Goal: Transaction & Acquisition: Purchase product/service

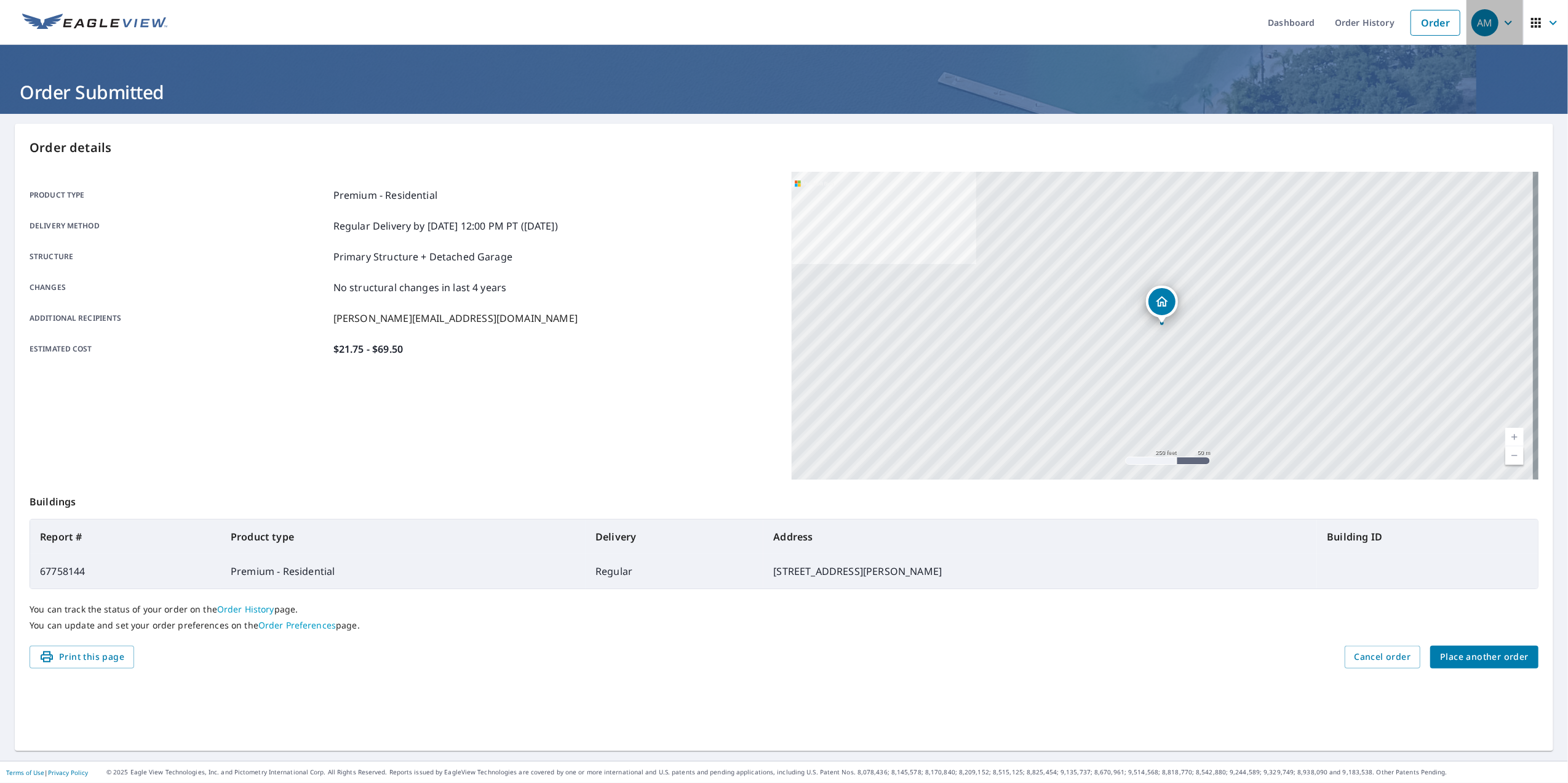
click at [1501, 18] on icon "button" at bounding box center [1509, 23] width 15 height 15
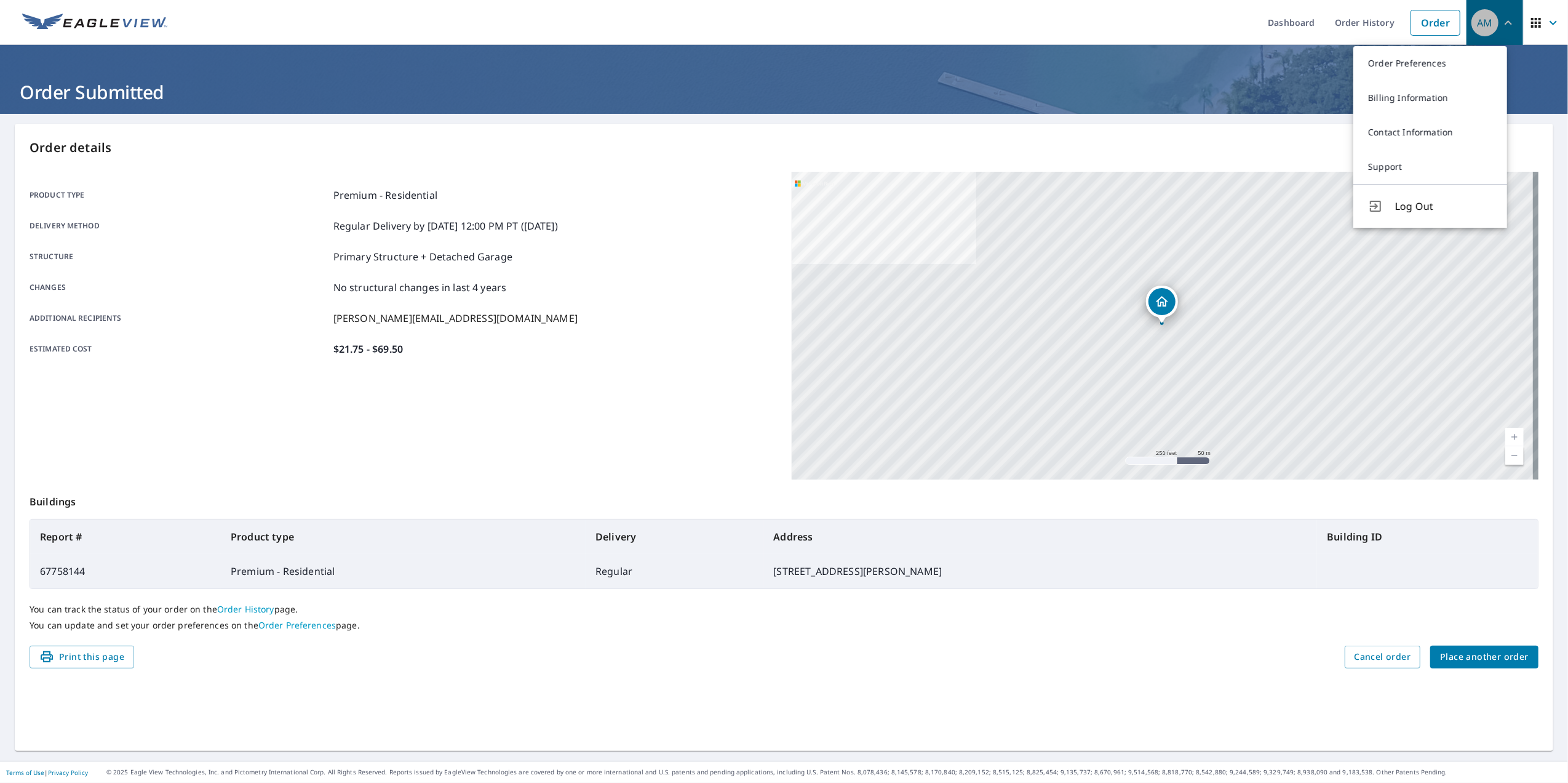
click at [1501, 18] on icon "button" at bounding box center [1509, 23] width 15 height 15
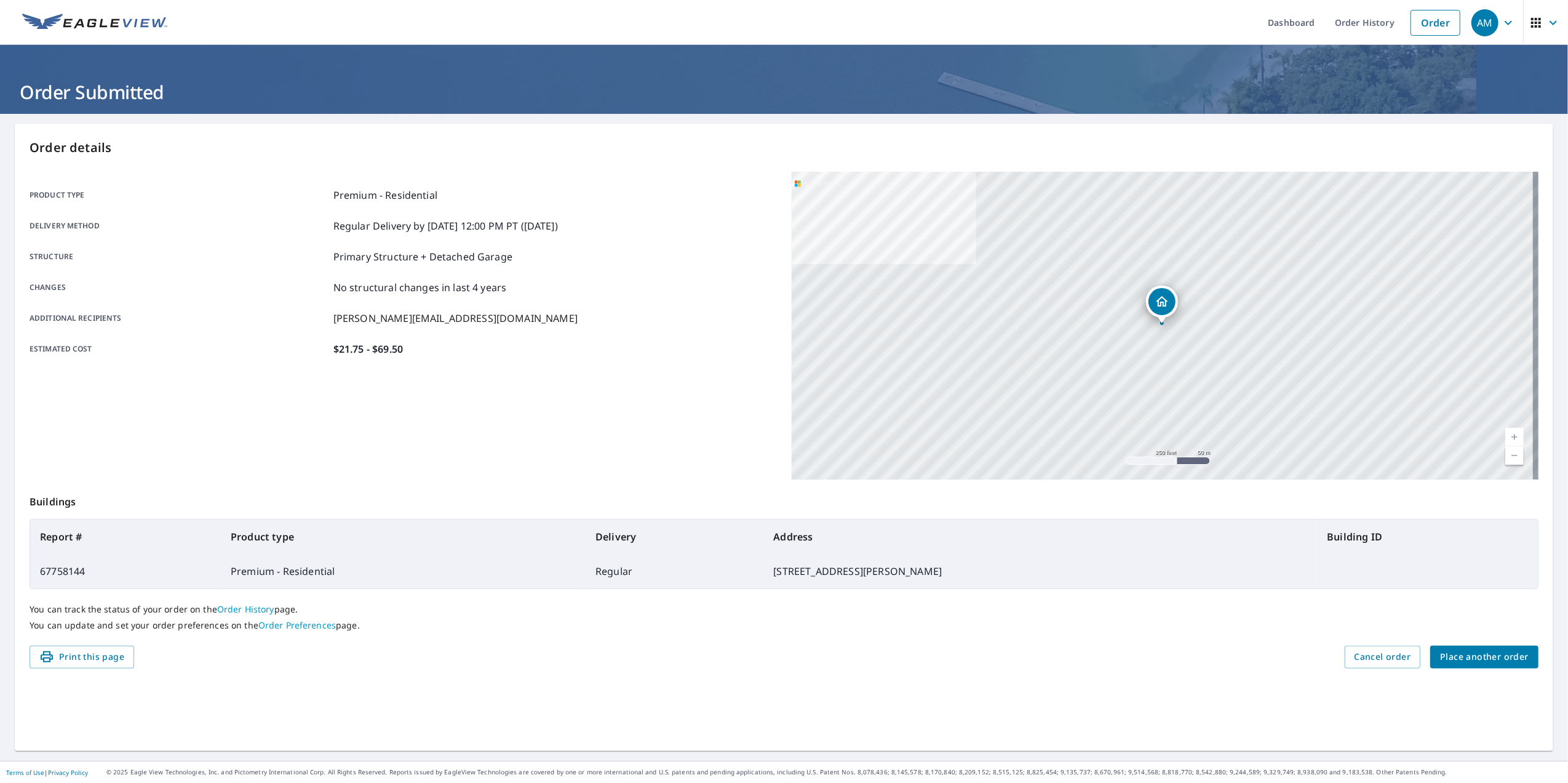
click at [1501, 18] on icon "button" at bounding box center [1509, 23] width 15 height 15
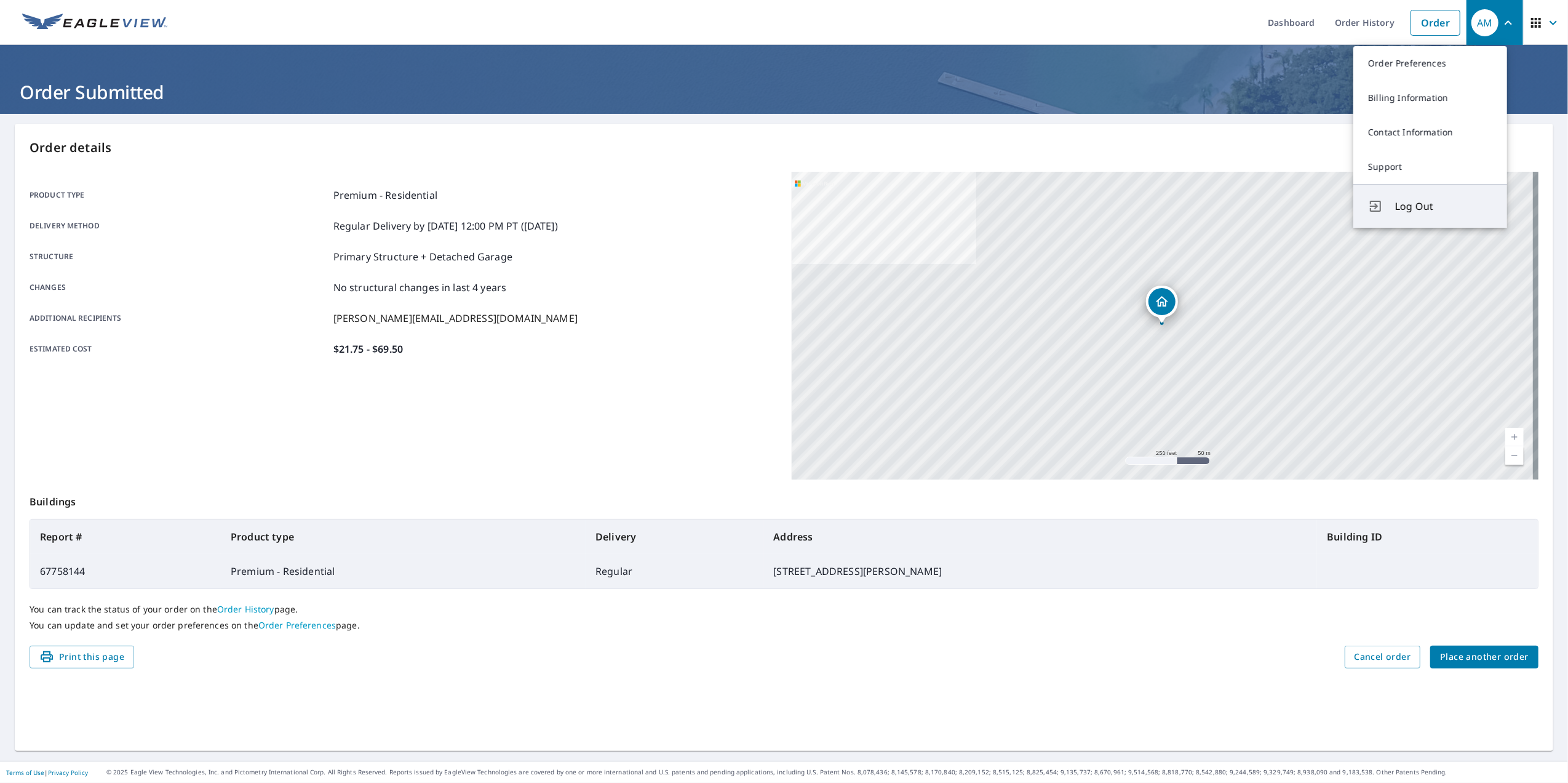
click at [1403, 214] on span "Log Out" at bounding box center [1444, 206] width 97 height 15
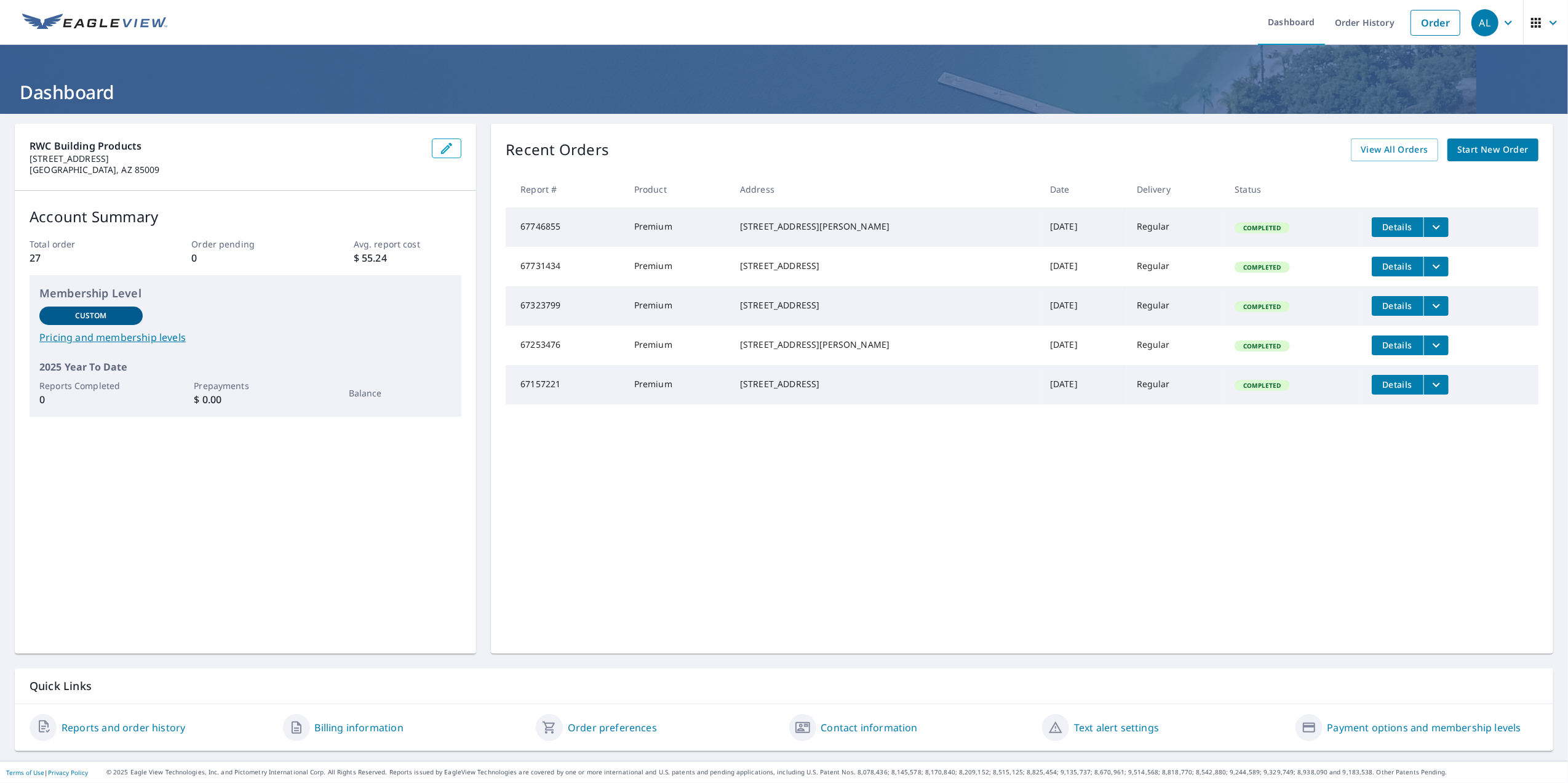
drag, startPoint x: 1421, startPoint y: 19, endPoint x: 1463, endPoint y: 23, distance: 42.2
click at [1421, 19] on link "Order" at bounding box center [1436, 22] width 50 height 26
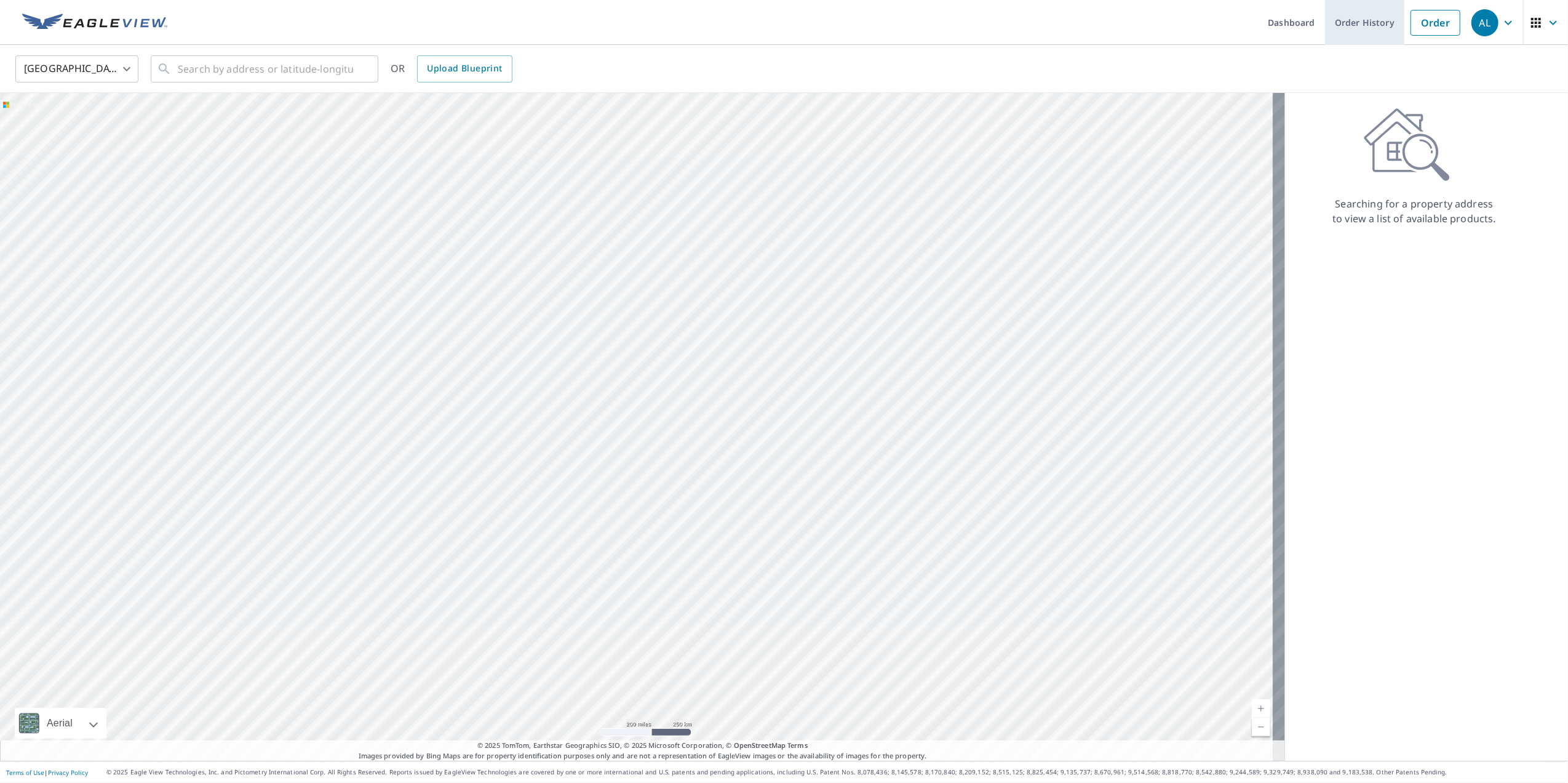
click at [1339, 21] on link "Order History" at bounding box center [1365, 22] width 79 height 45
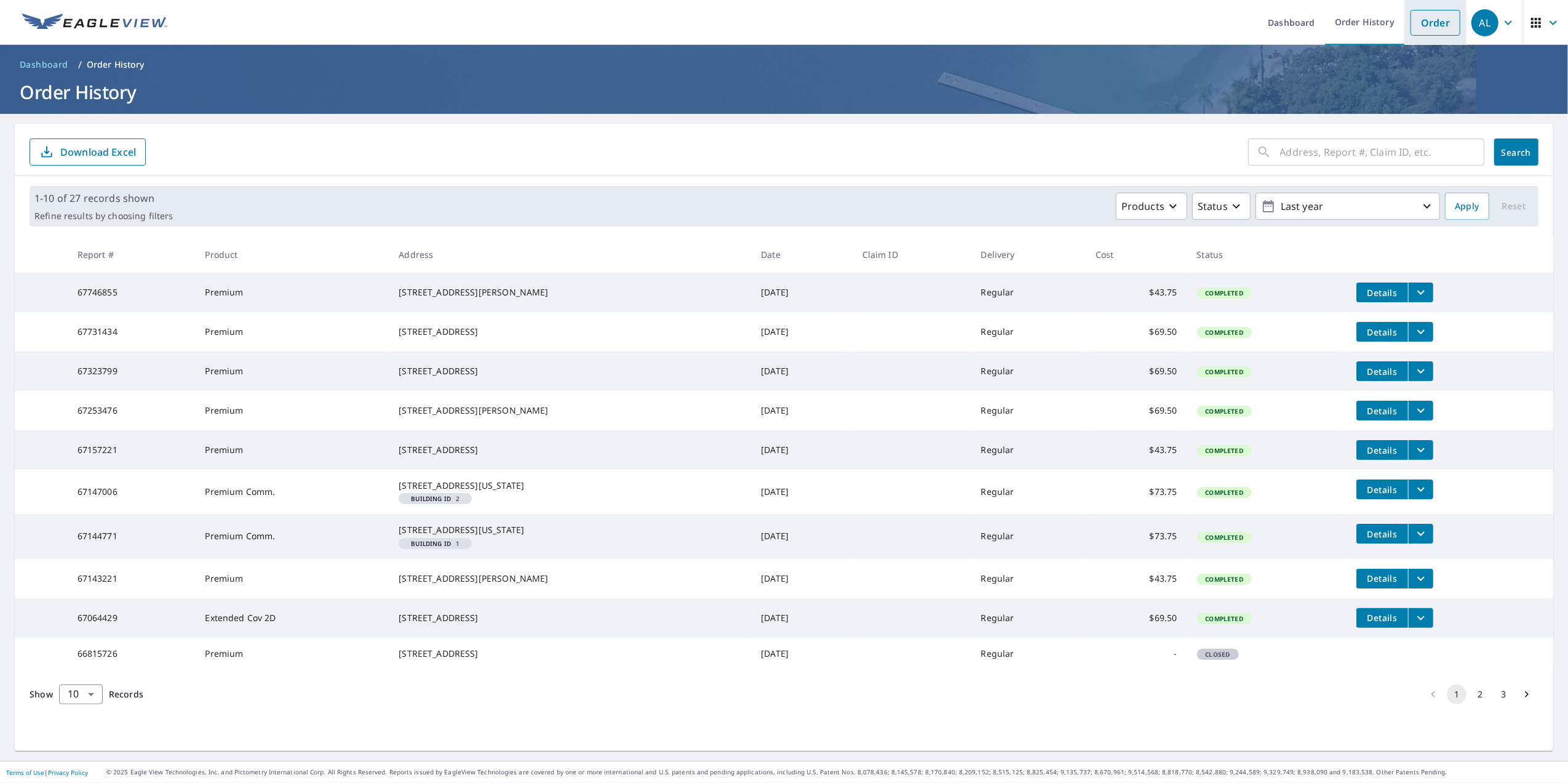
click at [1422, 22] on link "Order" at bounding box center [1436, 22] width 50 height 26
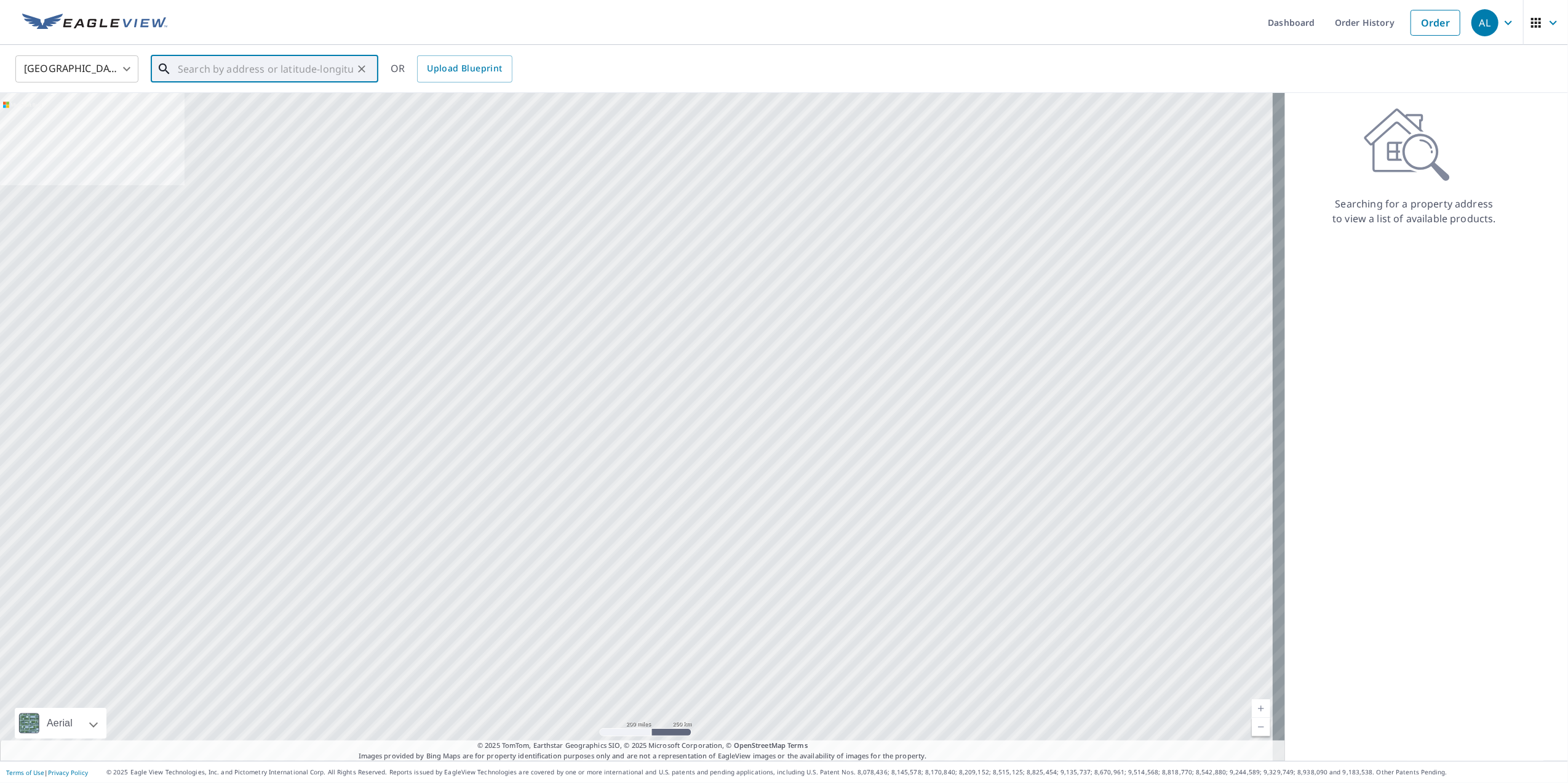
click at [219, 70] on input "text" at bounding box center [265, 69] width 176 height 34
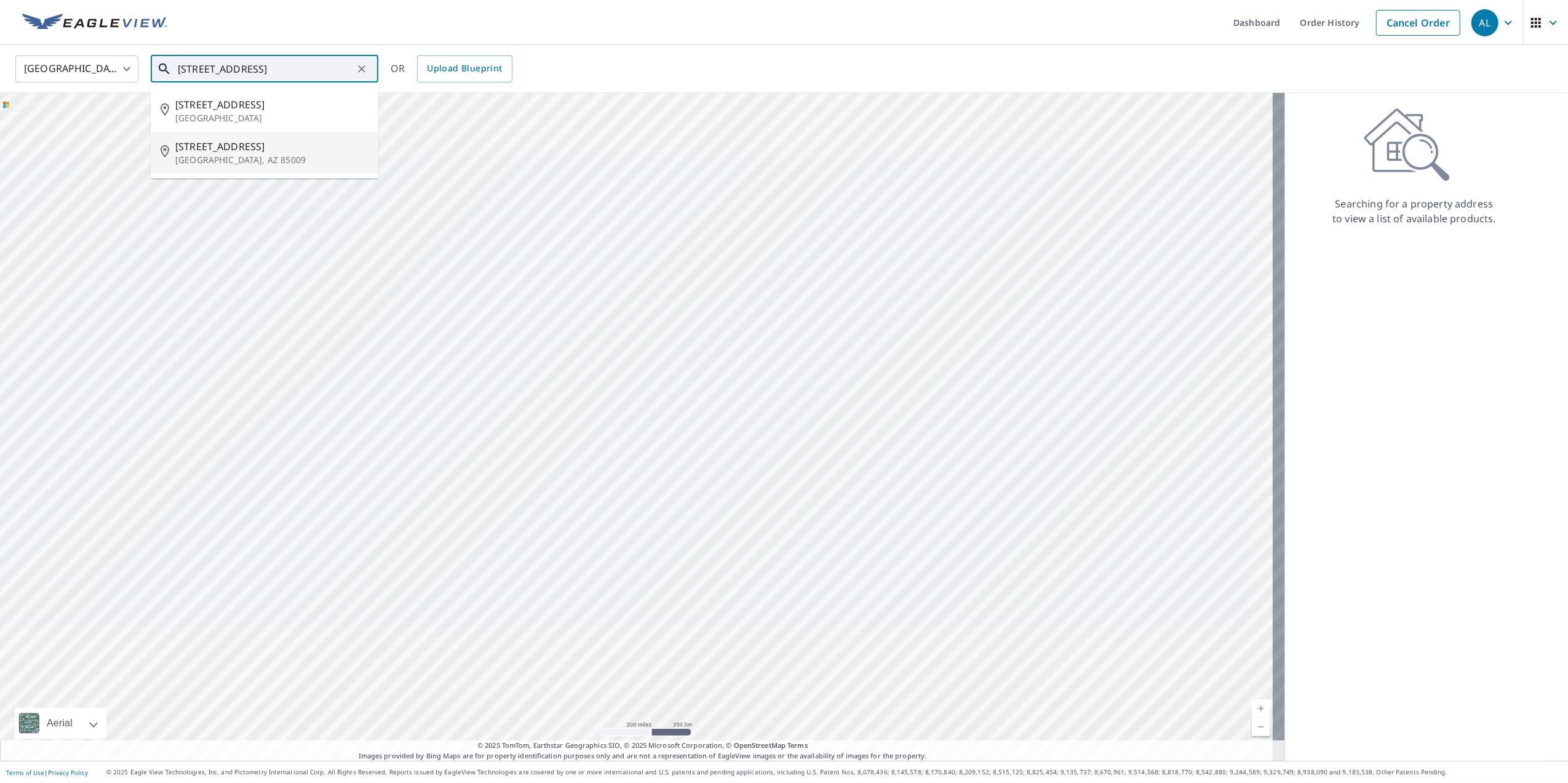
click at [235, 153] on span "1005 S 30th Ave" at bounding box center [272, 147] width 193 height 15
type input "1005 S 30th Ave Phoenix, AZ 85009"
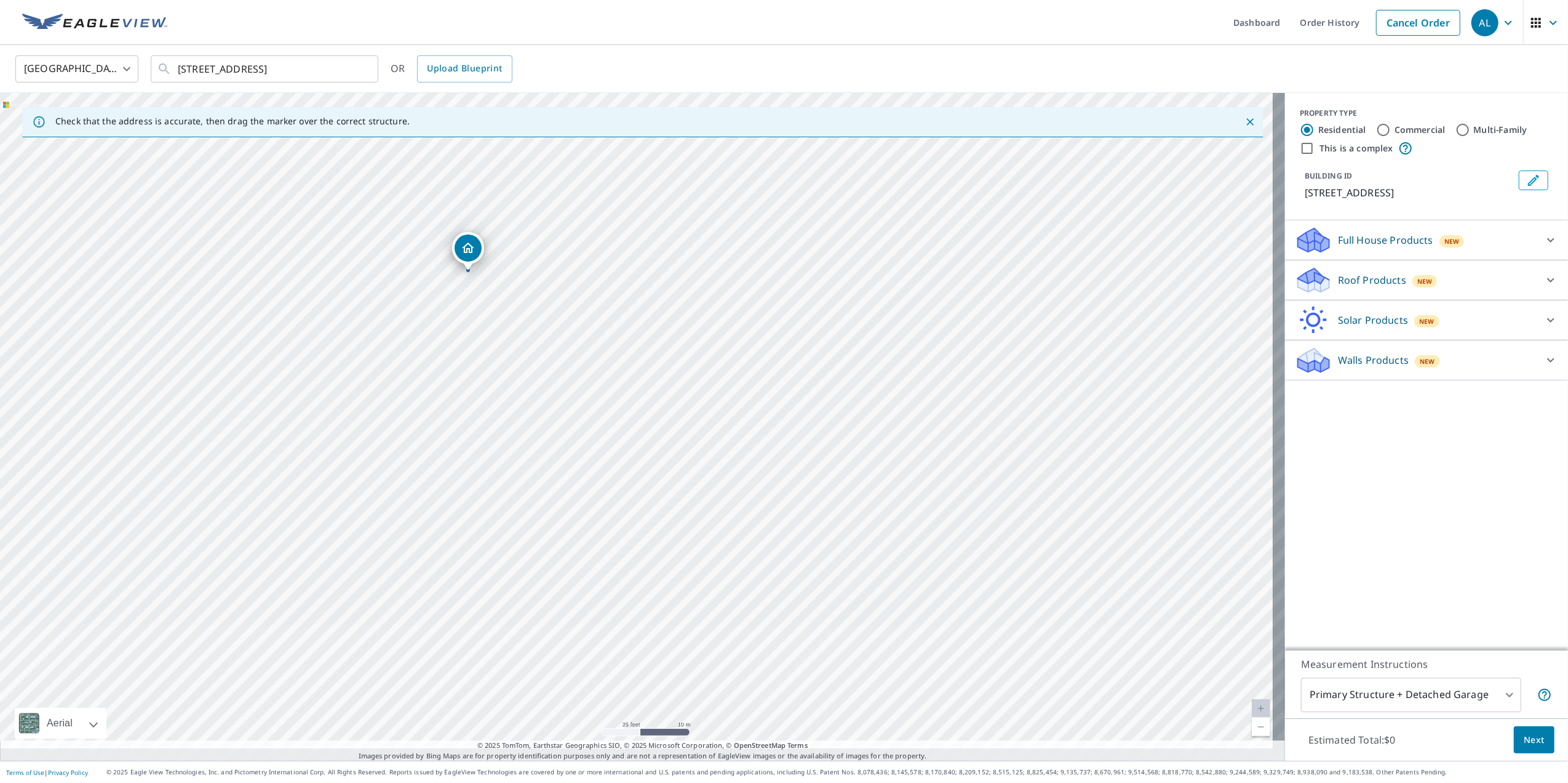
drag, startPoint x: 516, startPoint y: 333, endPoint x: 512, endPoint y: 456, distance: 123.1
click at [512, 456] on div "1005 S 30th Ave Phoenix, AZ 85009" at bounding box center [642, 426] width 1285 height 668
drag, startPoint x: 754, startPoint y: 138, endPoint x: 1042, endPoint y: 200, distance: 294.6
click at [784, 149] on div "Dashboard Order History Cancel Order AL United States US ​ 1005 S 30th Ave Phoe…" at bounding box center [784, 391] width 1568 height 783
click at [360, 67] on icon "Clear" at bounding box center [362, 69] width 12 height 12
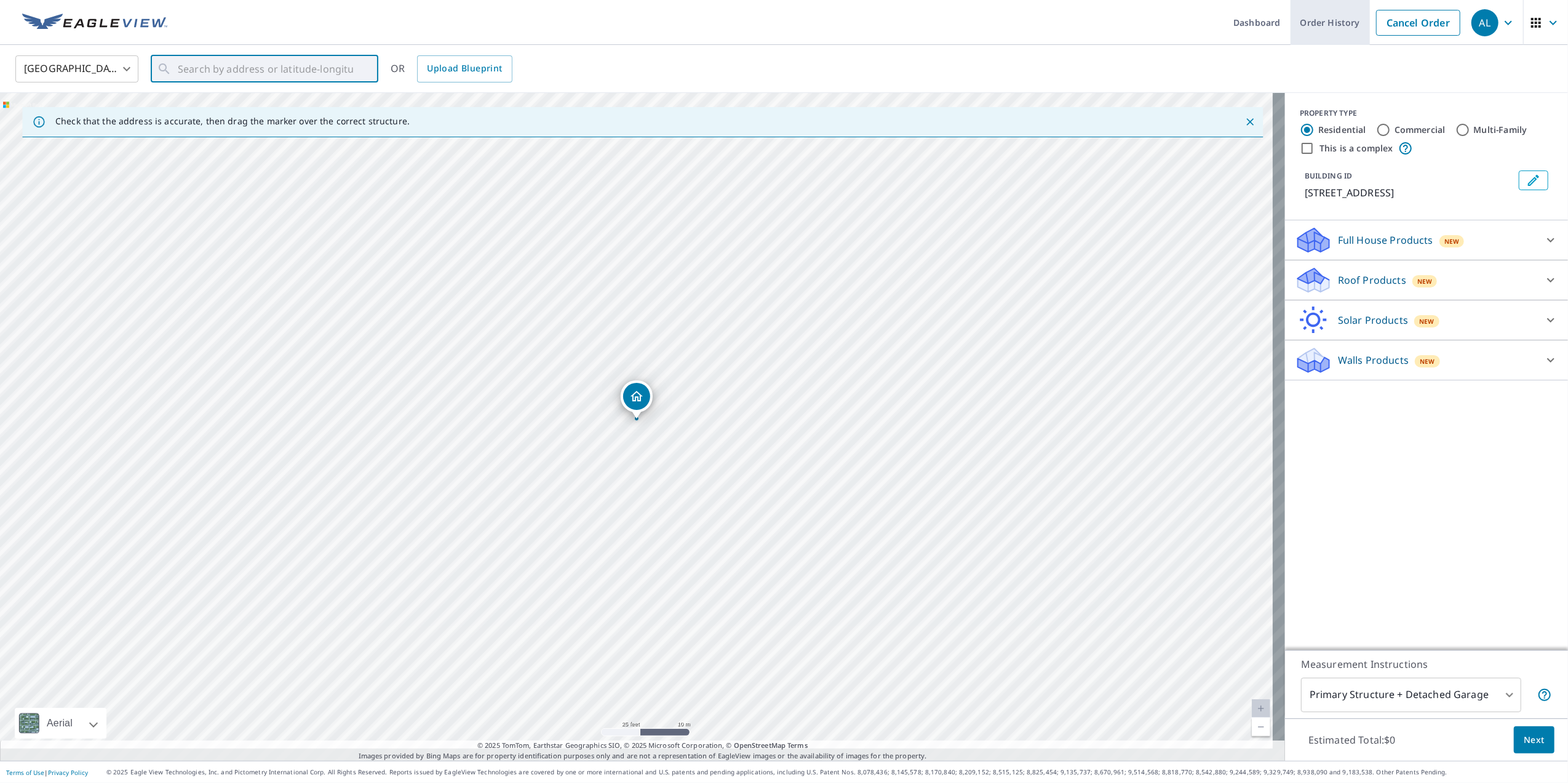
click at [1291, 23] on link "Order History" at bounding box center [1330, 22] width 79 height 45
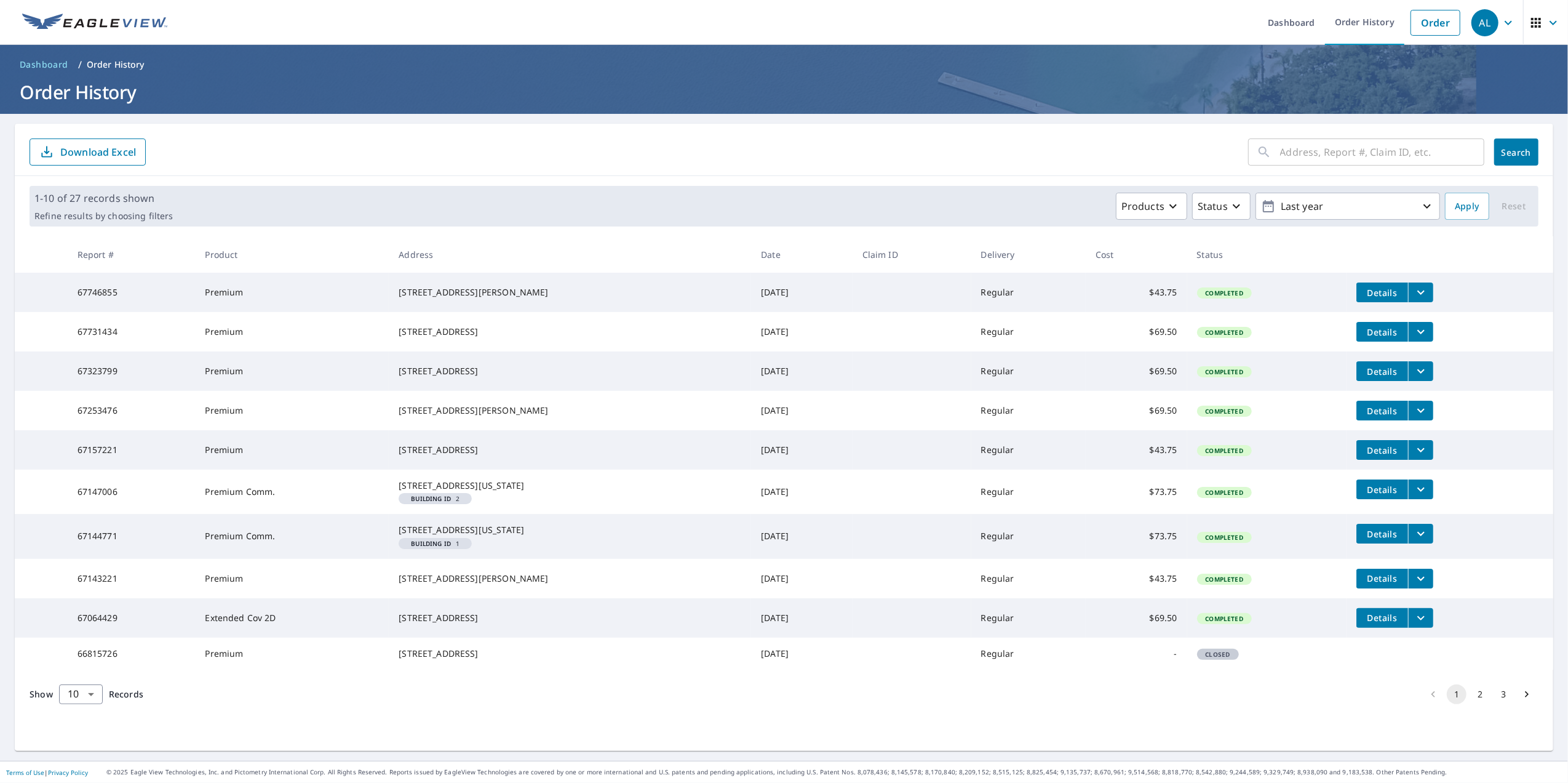
click at [1501, 20] on icon "button" at bounding box center [1509, 23] width 15 height 15
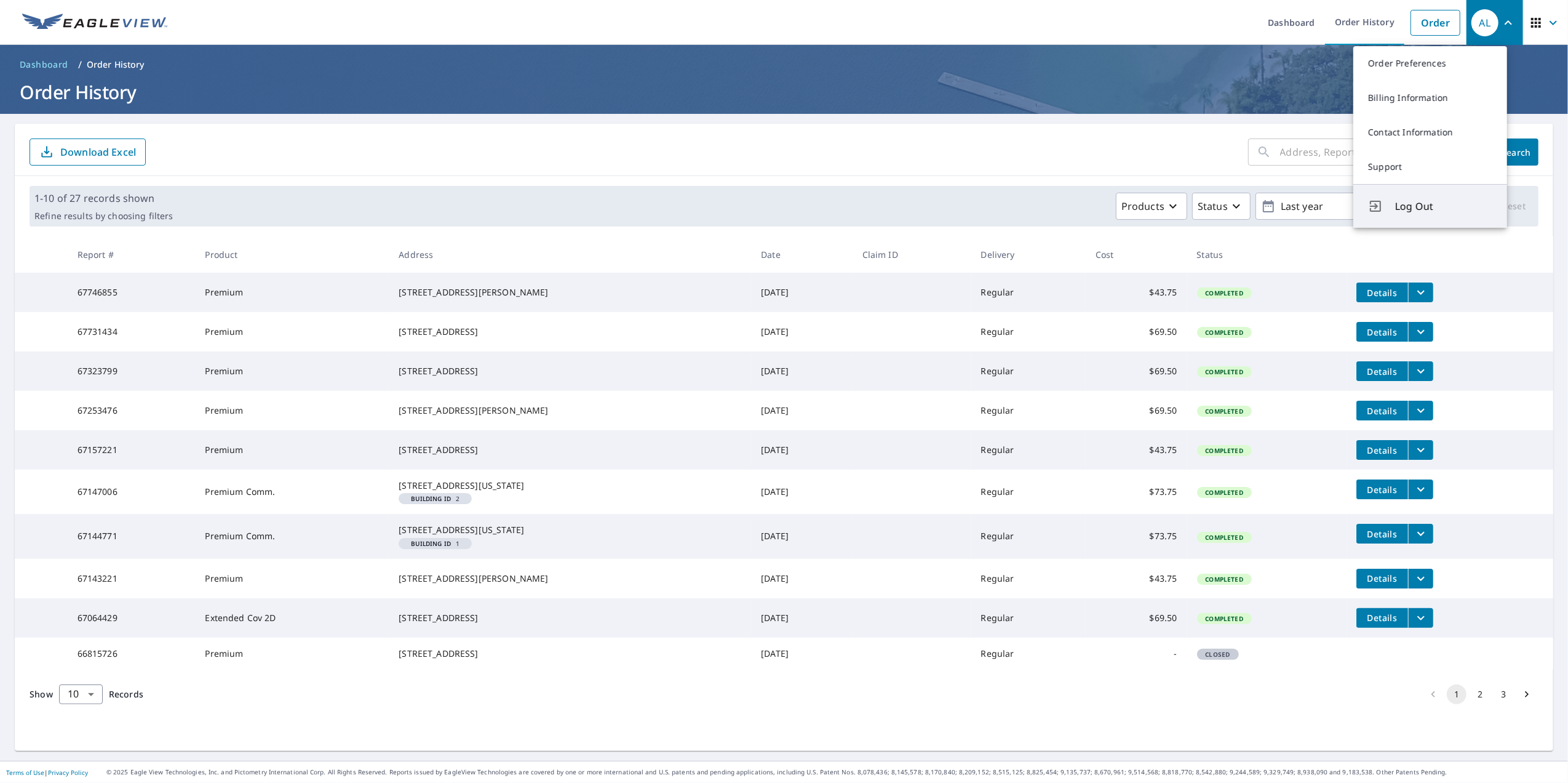
click at [1412, 214] on span "Log Out" at bounding box center [1444, 206] width 97 height 15
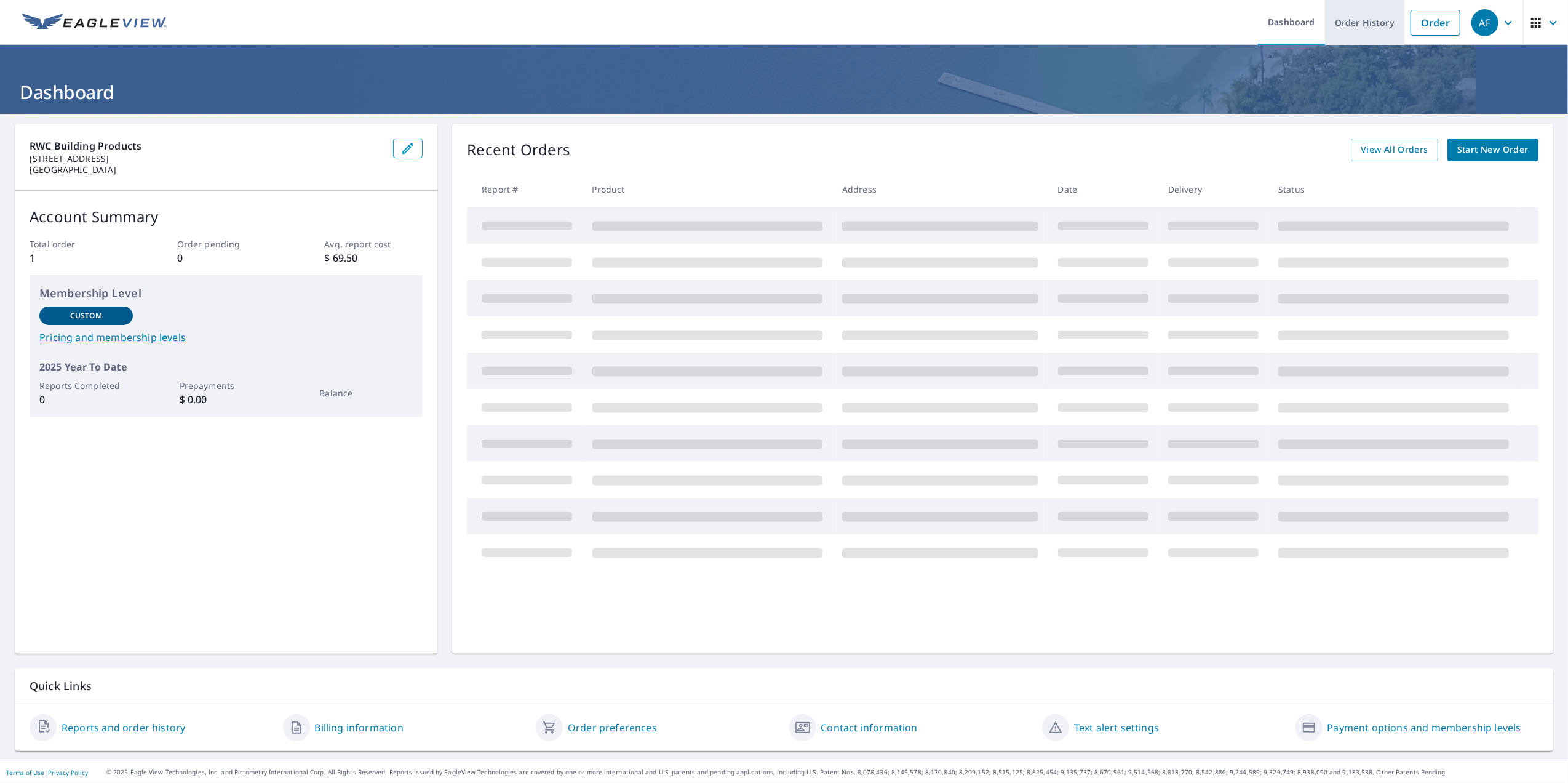
click at [1344, 19] on link "Order History" at bounding box center [1365, 22] width 79 height 45
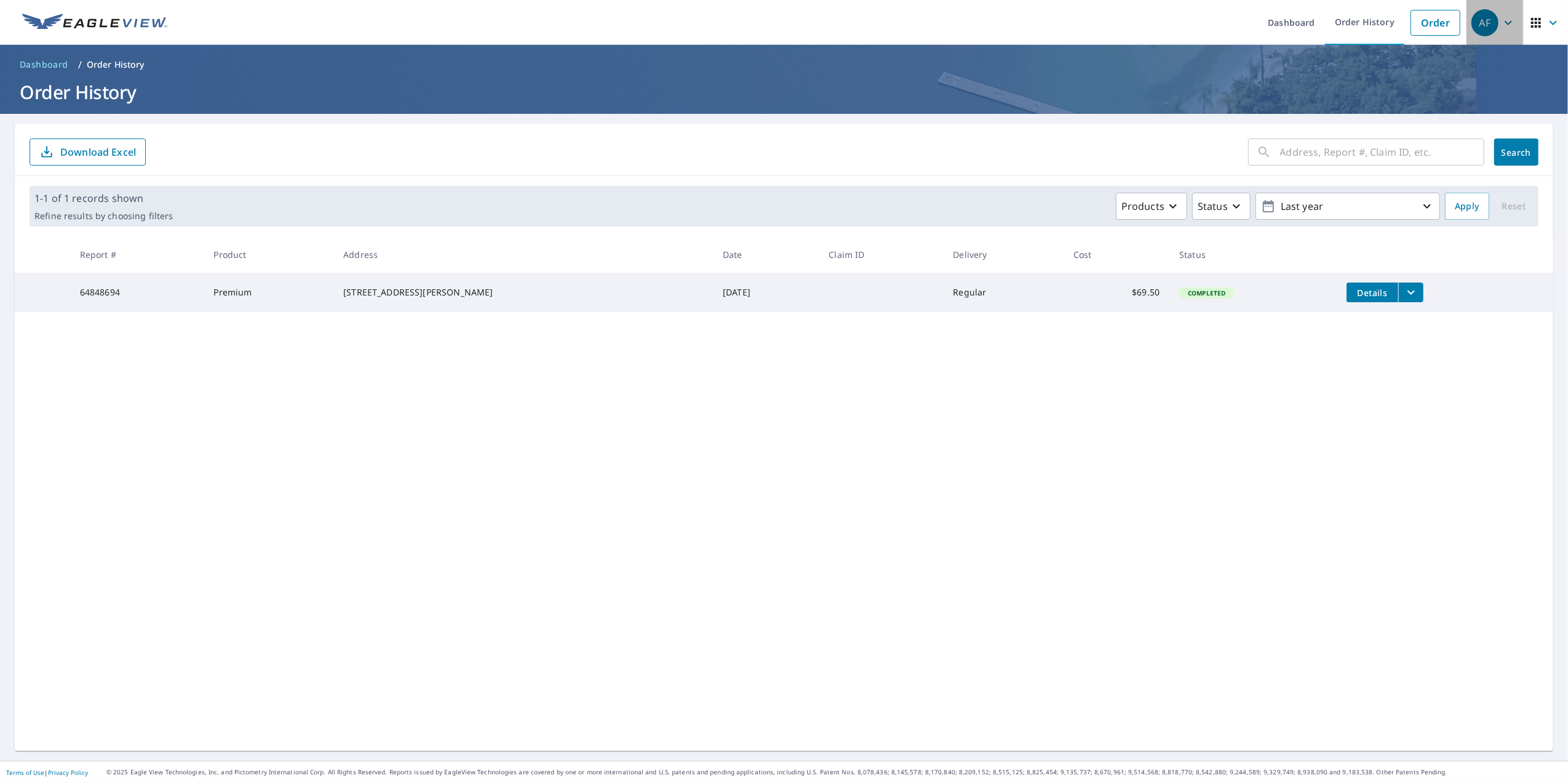
click at [1501, 23] on icon "button" at bounding box center [1509, 23] width 15 height 15
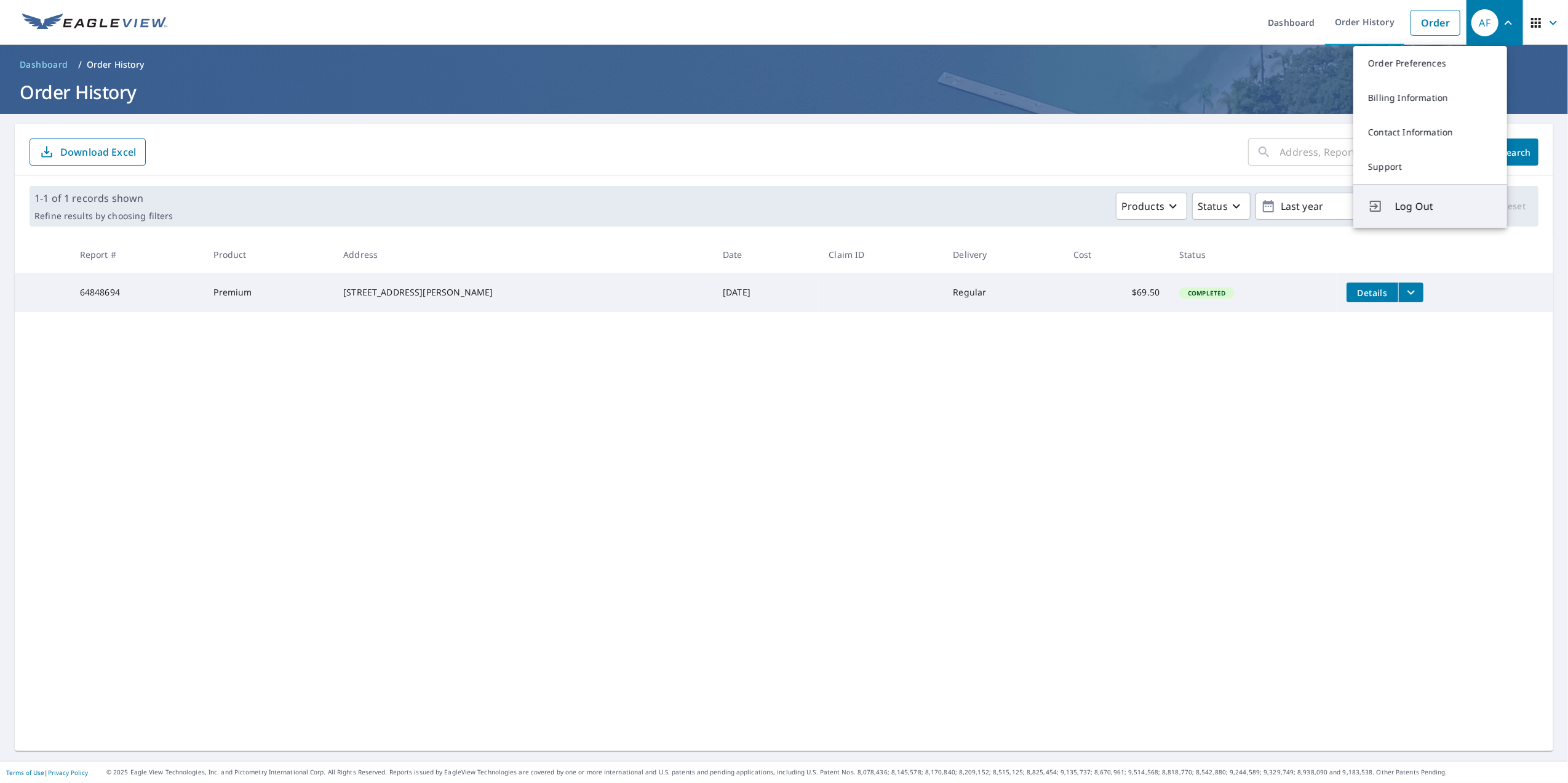
click at [1421, 214] on span "Log Out" at bounding box center [1444, 206] width 97 height 15
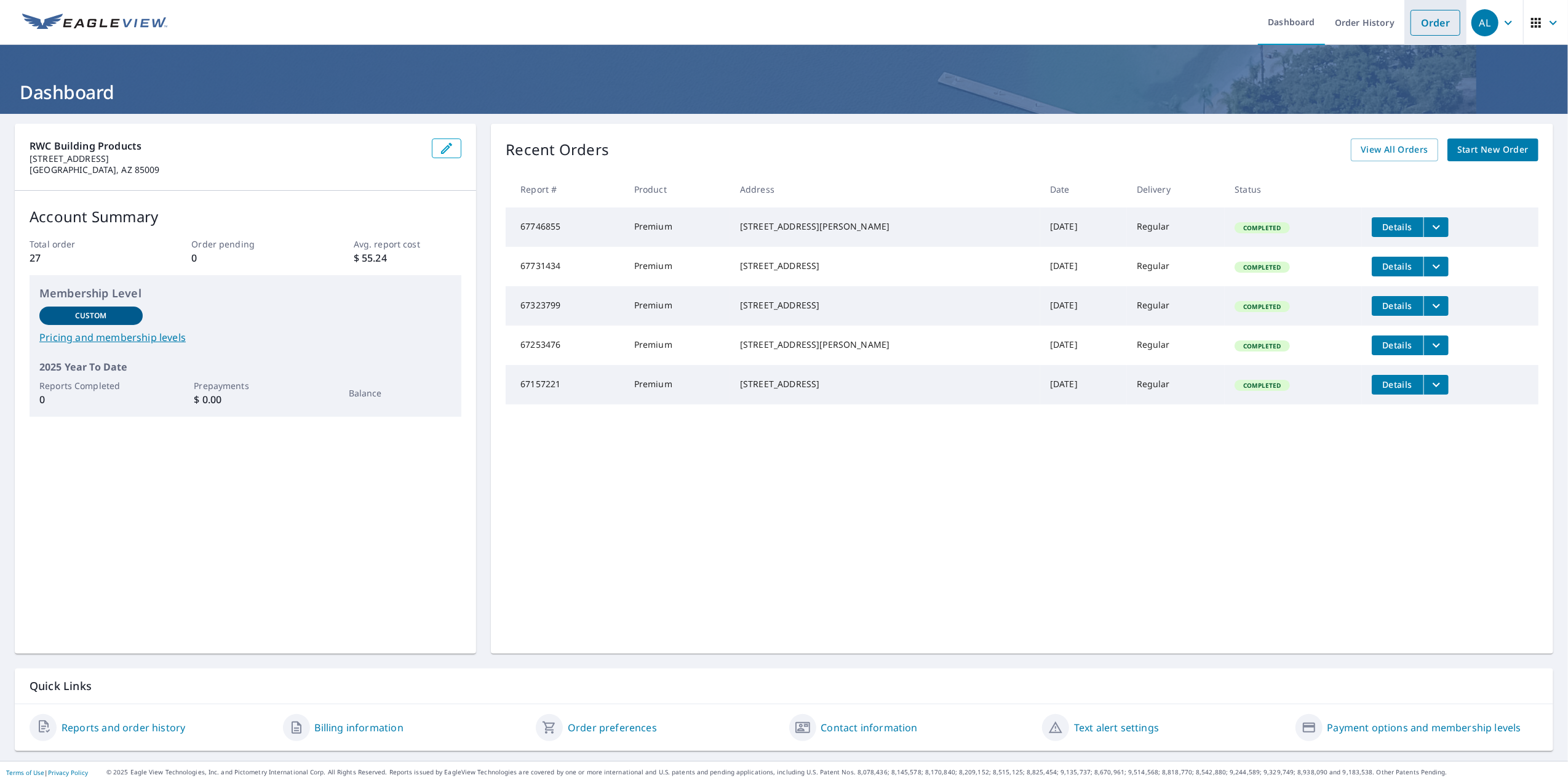
click at [1426, 18] on link "Order" at bounding box center [1436, 22] width 50 height 26
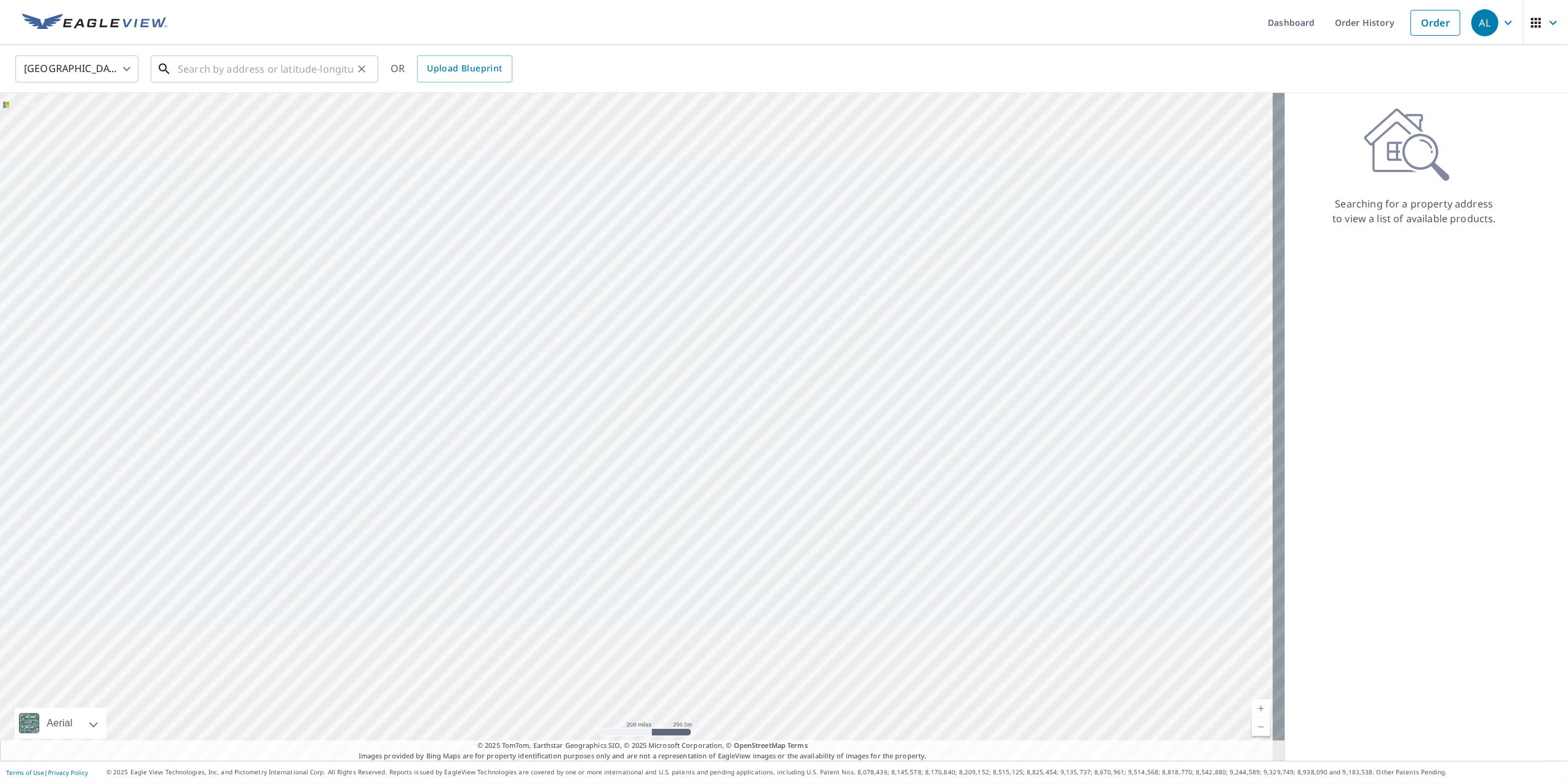
click at [315, 68] on input "text" at bounding box center [265, 69] width 176 height 34
click at [248, 104] on span "25705 S 184th Pl" at bounding box center [272, 105] width 193 height 15
type input "25705 S 184th Pl Queen Creek, AZ 85142"
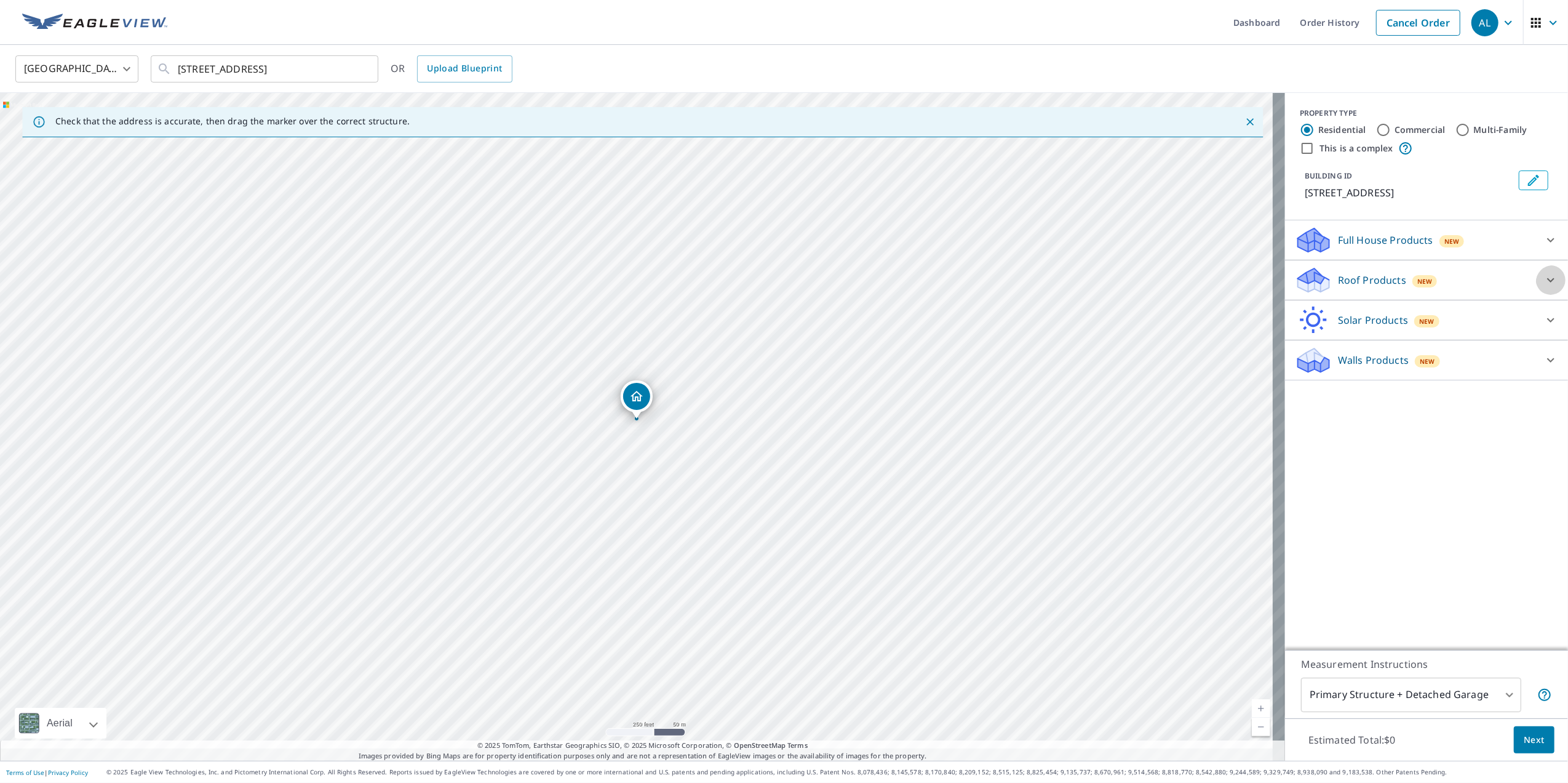
click at [1544, 286] on icon at bounding box center [1552, 280] width 15 height 15
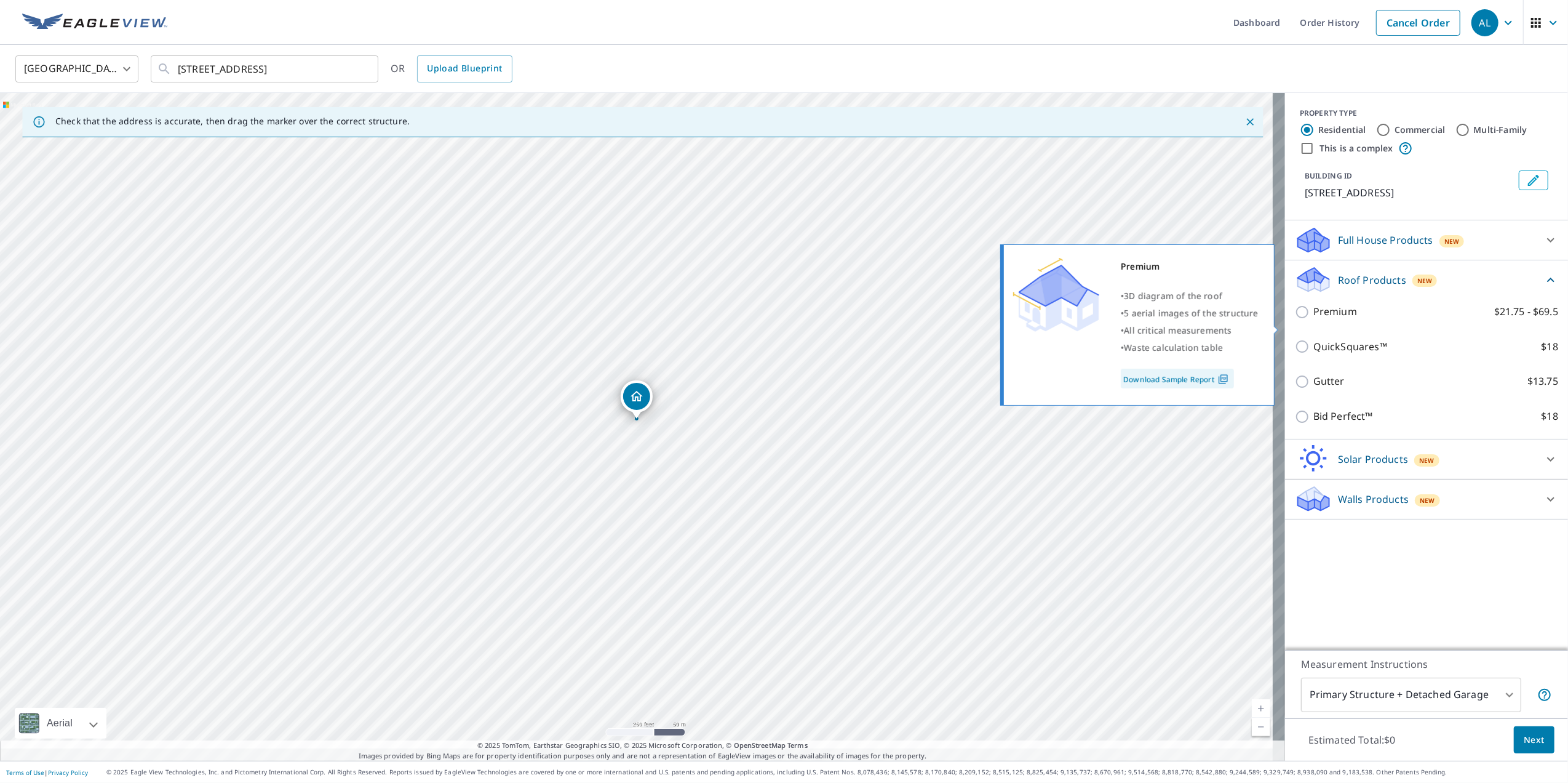
click at [1295, 319] on input "Premium $21.75 - $69.5" at bounding box center [1304, 312] width 19 height 15
checkbox input "true"
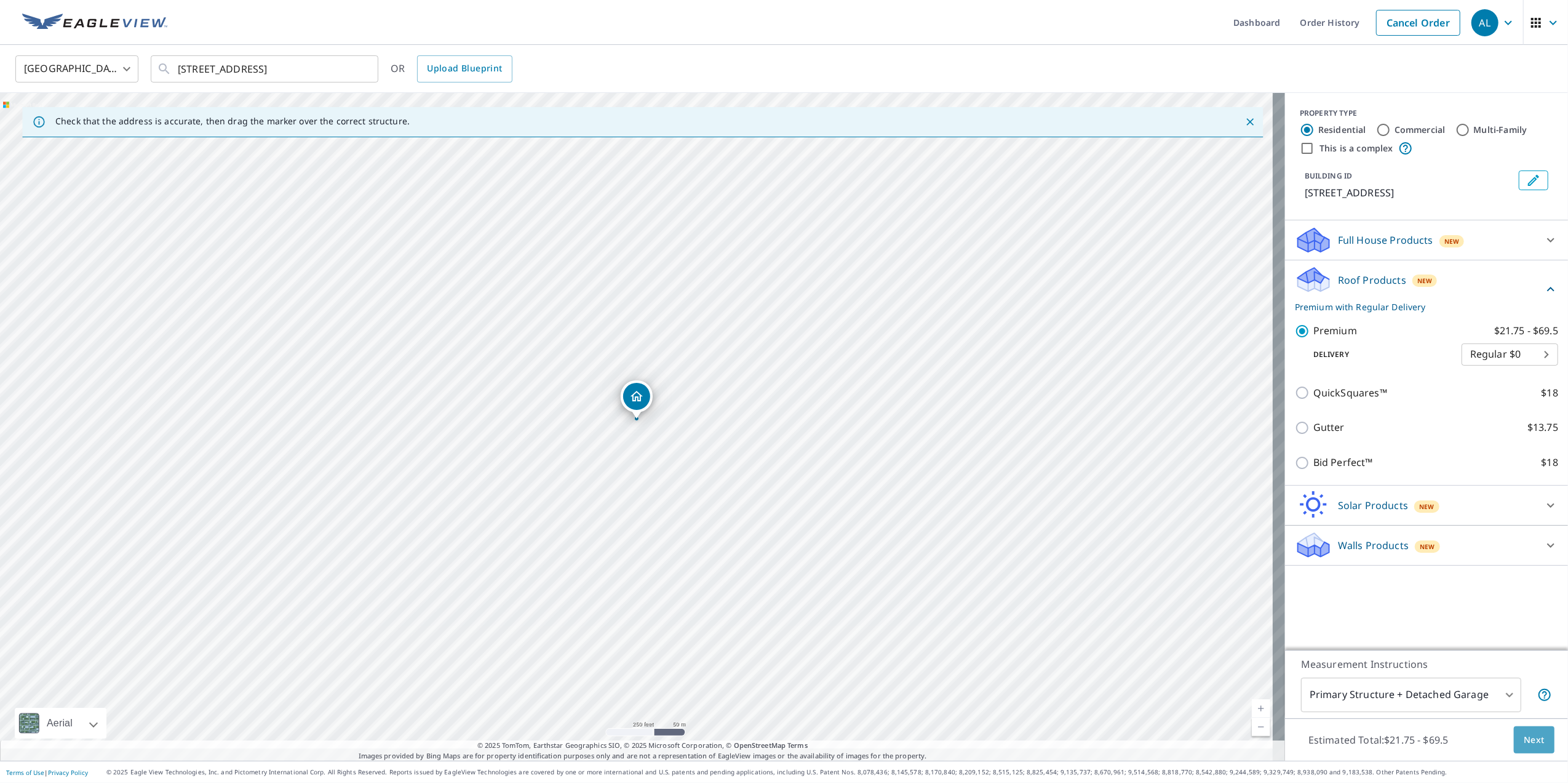
click at [1524, 732] on span "Next" at bounding box center [1534, 740] width 21 height 16
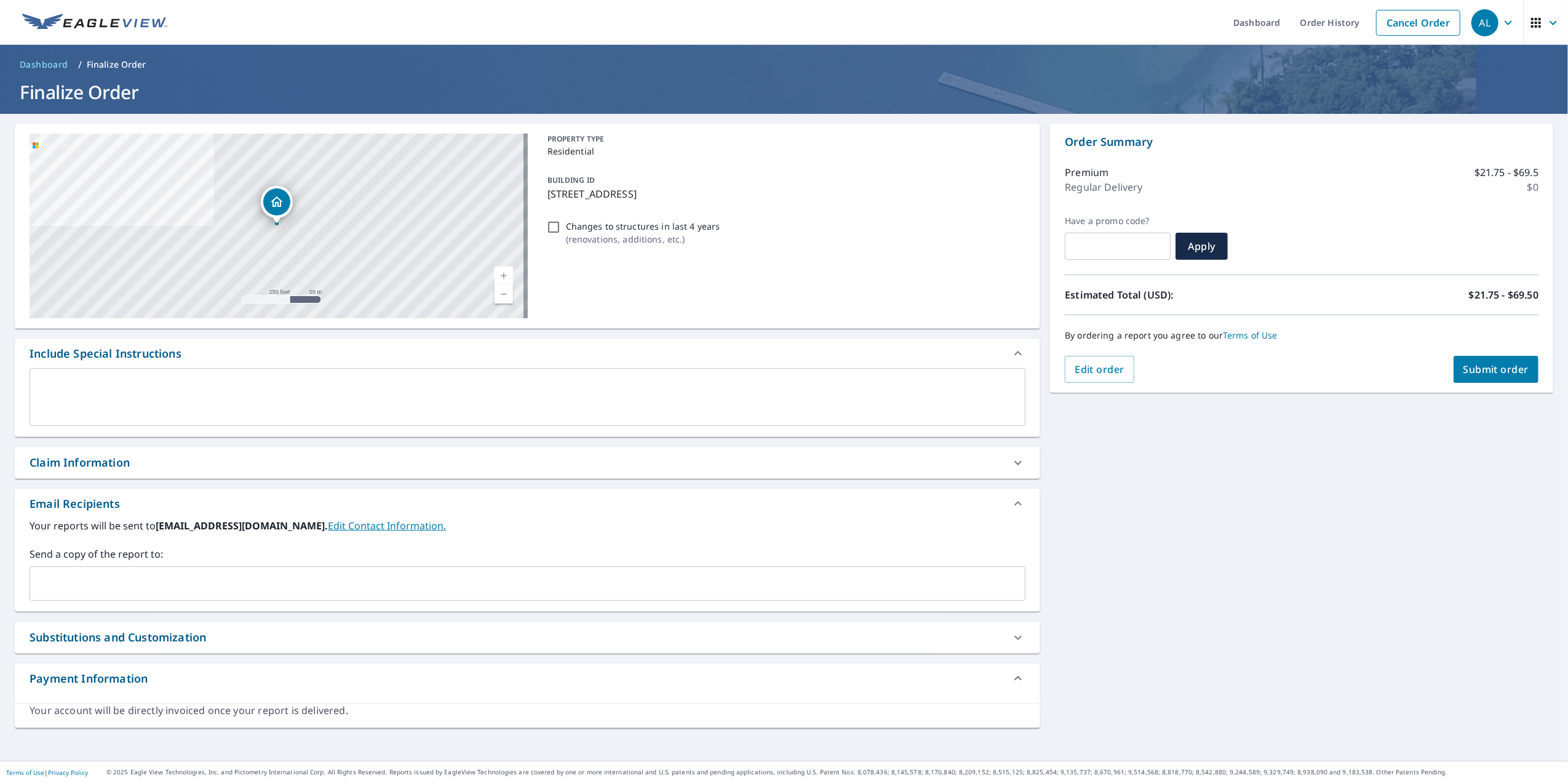
click at [50, 587] on div "​" at bounding box center [527, 583] width 996 height 34
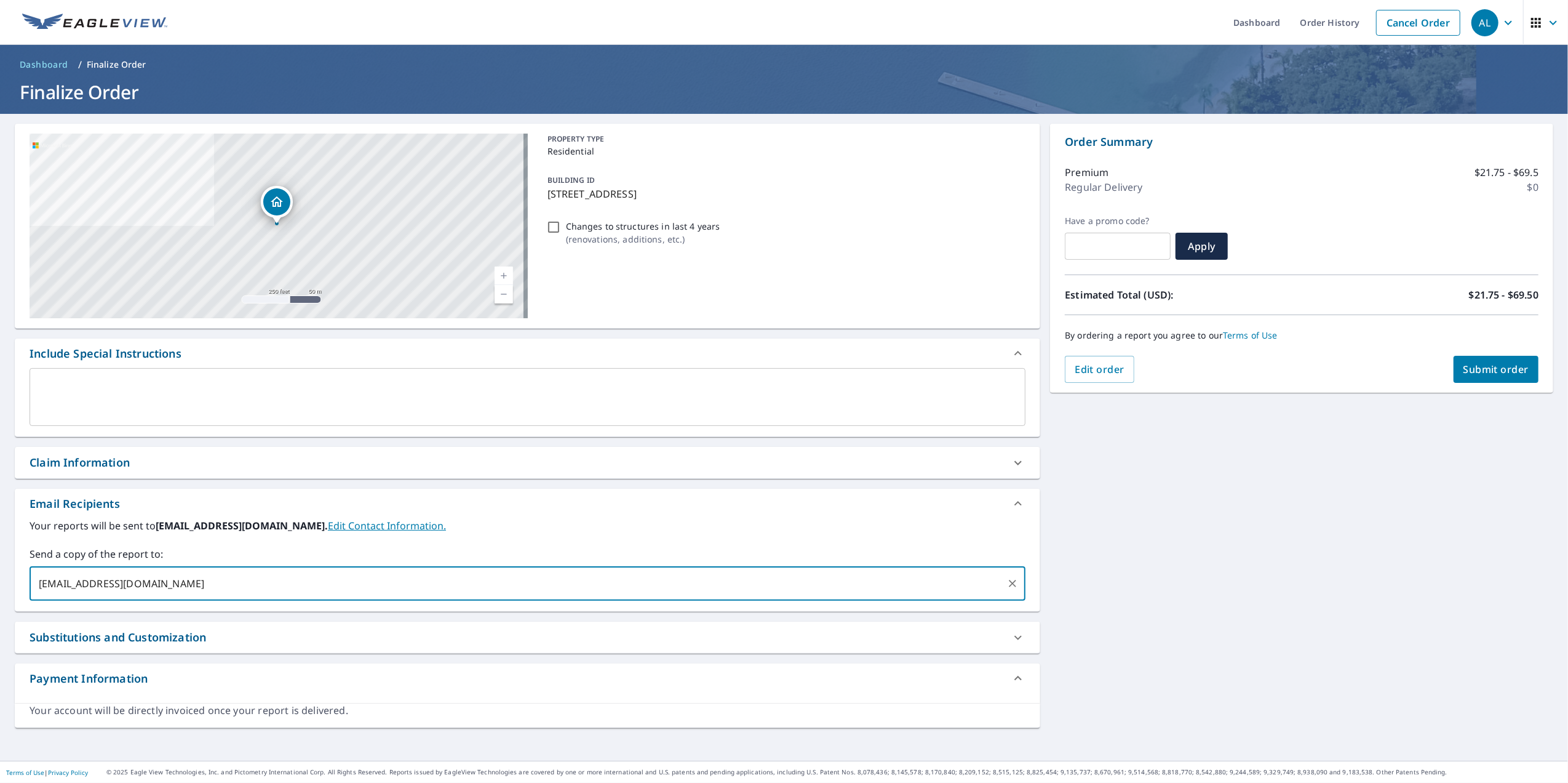
type input "tj@americaroofingco.com"
type input "p.lefevre@rwc.org"
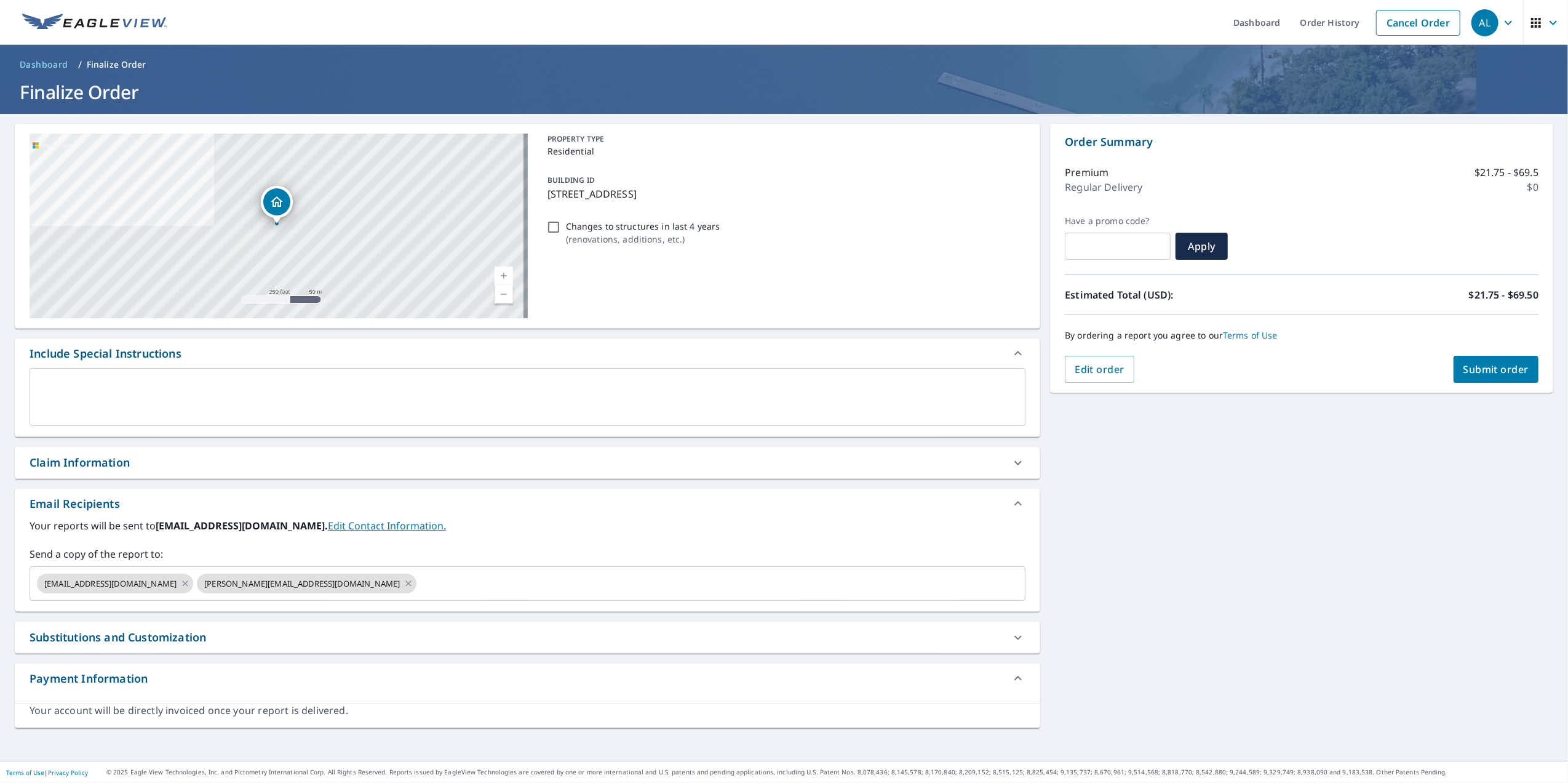
click at [1495, 369] on span "Submit order" at bounding box center [1497, 369] width 66 height 13
